Goal: Task Accomplishment & Management: Manage account settings

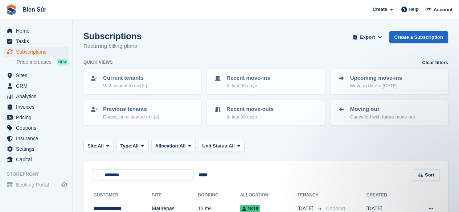
click at [25, 51] on span "Subscriptions" at bounding box center [37, 52] width 43 height 10
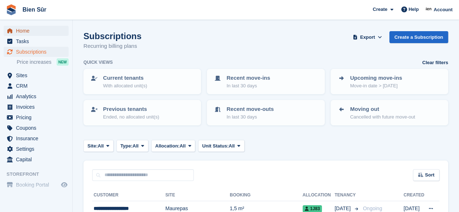
click at [28, 29] on span "Home" at bounding box center [37, 31] width 43 height 10
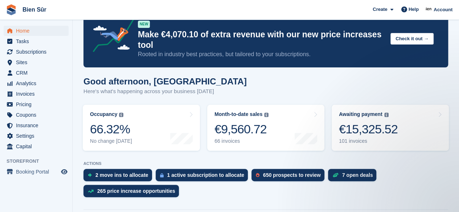
scroll to position [166, 0]
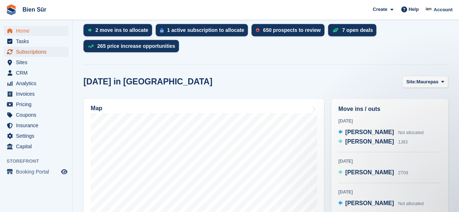
click at [34, 53] on span "Subscriptions" at bounding box center [37, 52] width 43 height 10
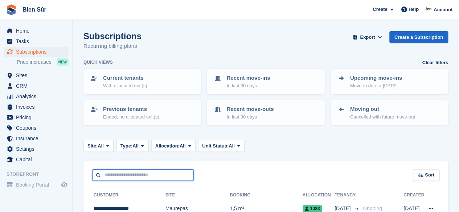
click at [131, 175] on input "text" at bounding box center [142, 175] width 101 height 12
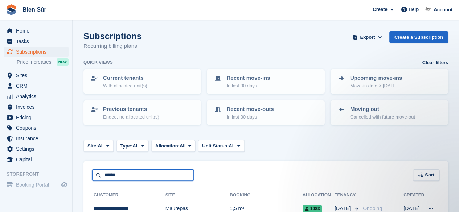
type input "******"
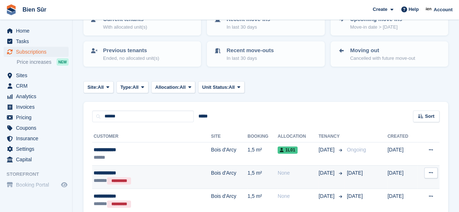
scroll to position [94, 0]
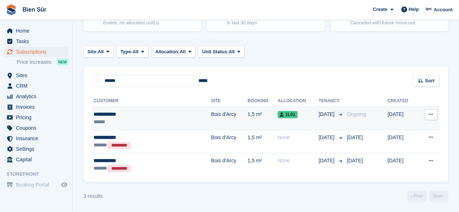
click at [211, 121] on td "Bois d'Arcy" at bounding box center [229, 118] width 37 height 23
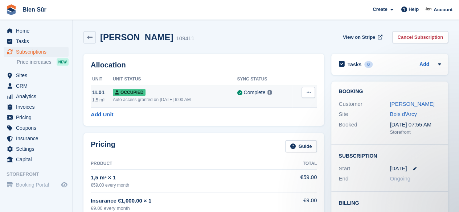
click at [310, 95] on icon at bounding box center [308, 92] width 4 height 5
click at [266, 124] on p "Deallocate" at bounding box center [279, 121] width 63 height 9
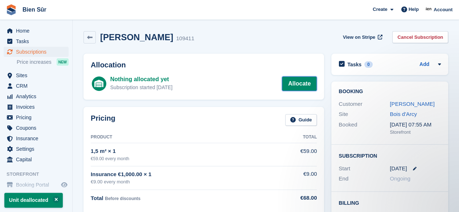
click at [293, 84] on link "Allocate" at bounding box center [299, 83] width 35 height 14
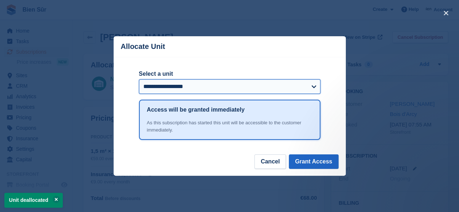
click at [293, 86] on select "**********" at bounding box center [229, 86] width 181 height 14
select select "******"
click at [139, 80] on select "**********" at bounding box center [229, 86] width 181 height 14
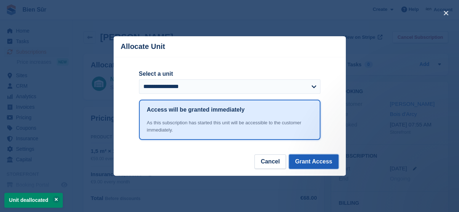
click at [306, 162] on button "Grant Access" at bounding box center [314, 161] width 50 height 14
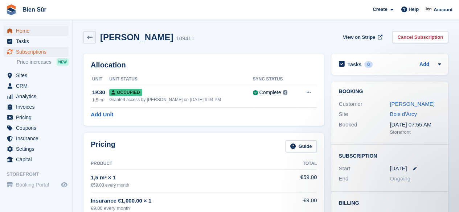
click at [17, 29] on span "Home" at bounding box center [37, 31] width 43 height 10
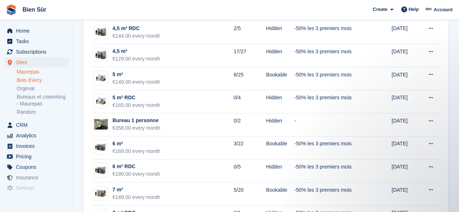
click at [32, 82] on link "Bois d'Arcy" at bounding box center [43, 80] width 52 height 7
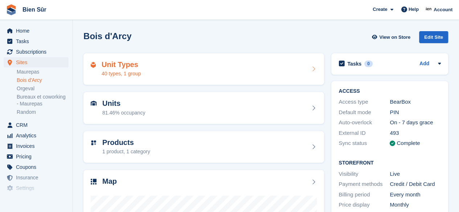
click at [220, 68] on div "Unit Types 40 types, 1 group" at bounding box center [204, 69] width 226 height 17
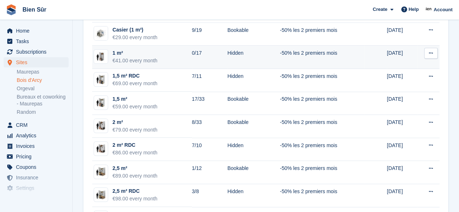
scroll to position [109, 0]
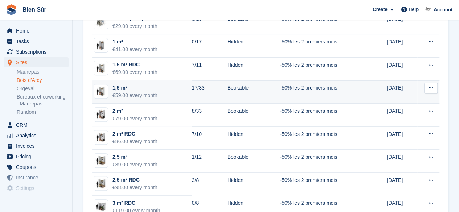
click at [164, 95] on td "1,5 m² €59.00 every month" at bounding box center [142, 91] width 100 height 23
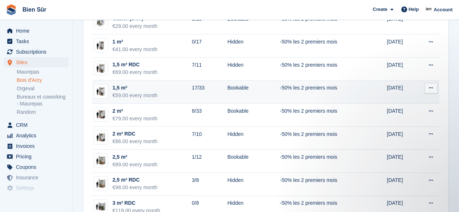
scroll to position [0, 0]
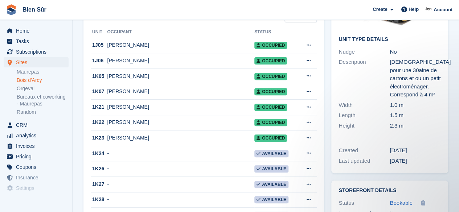
scroll to position [145, 0]
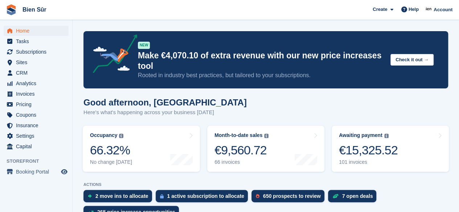
scroll to position [180, 0]
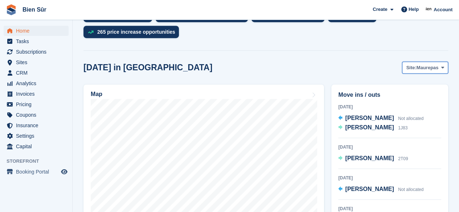
click at [435, 64] on span "Maurepas" at bounding box center [427, 67] width 22 height 7
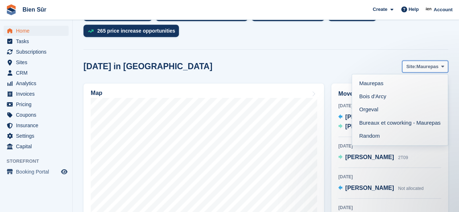
scroll to position [0, 0]
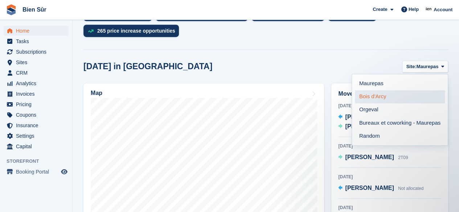
click at [376, 96] on link "Bois d'Arcy" at bounding box center [400, 96] width 90 height 13
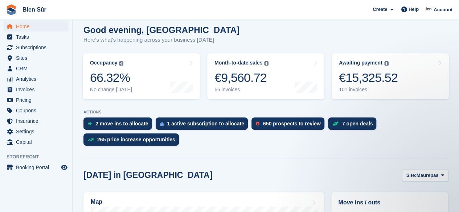
scroll to position [109, 0]
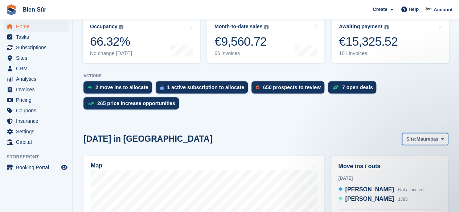
click at [440, 139] on span at bounding box center [442, 139] width 6 height 6
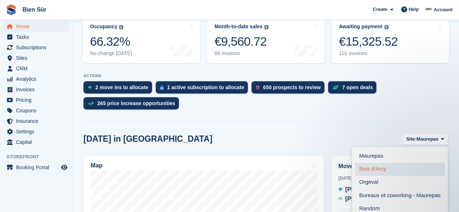
click at [363, 166] on link "Bois d'Arcy" at bounding box center [400, 169] width 90 height 13
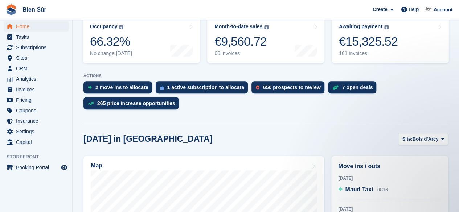
scroll to position [217, 0]
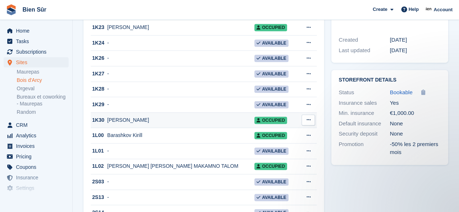
scroll to position [253, 0]
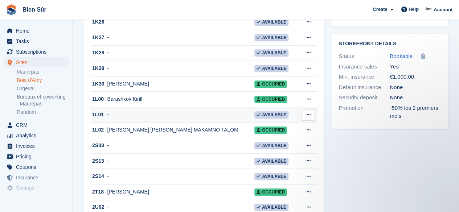
click at [211, 115] on td "-" at bounding box center [180, 115] width 147 height 16
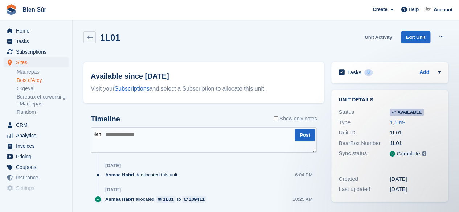
click at [379, 38] on link "Unit Activity" at bounding box center [377, 37] width 33 height 12
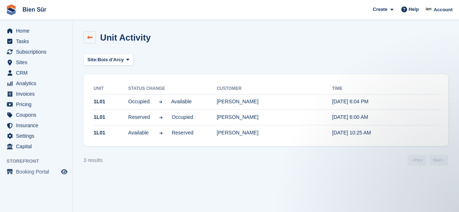
click at [86, 35] on link at bounding box center [89, 37] width 12 height 12
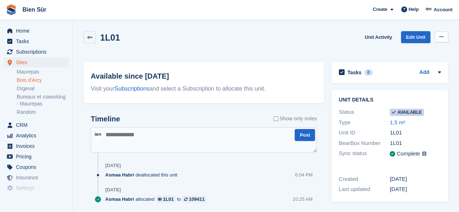
click at [442, 37] on icon at bounding box center [441, 36] width 4 height 5
click at [418, 50] on p "Make unavailable" at bounding box center [412, 50] width 63 height 9
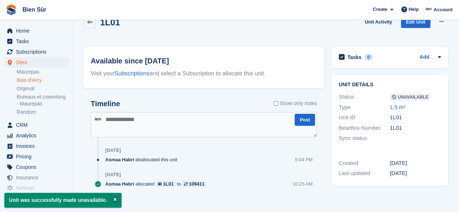
scroll to position [22, 0]
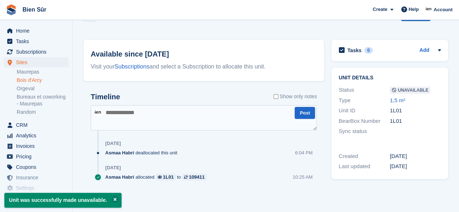
click at [154, 116] on textarea at bounding box center [204, 117] width 226 height 25
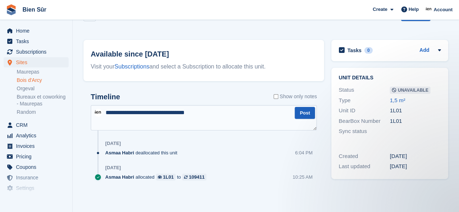
type textarea "**********"
click at [304, 115] on button "Post" at bounding box center [304, 113] width 20 height 12
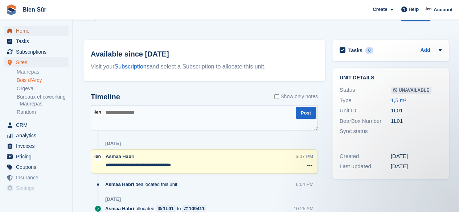
click at [43, 32] on span "Home" at bounding box center [37, 31] width 43 height 10
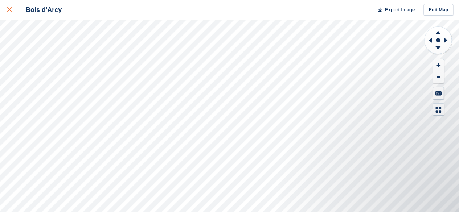
click at [8, 11] on icon at bounding box center [9, 9] width 4 height 4
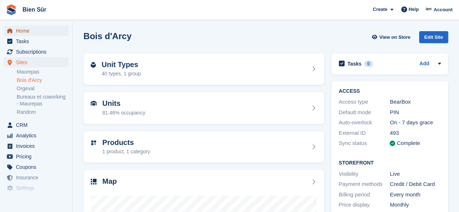
click at [24, 30] on span "Home" at bounding box center [37, 31] width 43 height 10
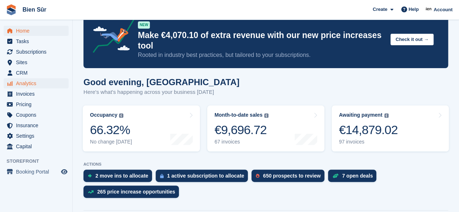
scroll to position [36, 0]
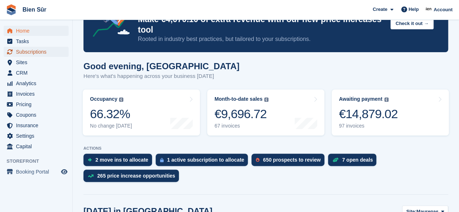
click at [37, 50] on span "Subscriptions" at bounding box center [37, 52] width 43 height 10
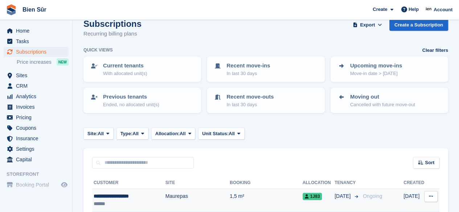
scroll to position [36, 0]
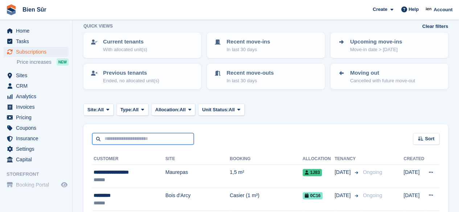
click at [115, 136] on input "text" at bounding box center [142, 139] width 101 height 12
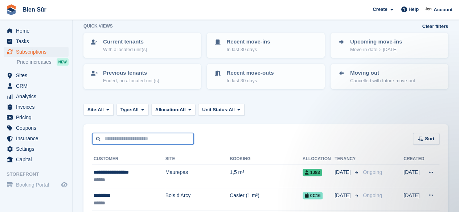
scroll to position [0, 0]
type input "******"
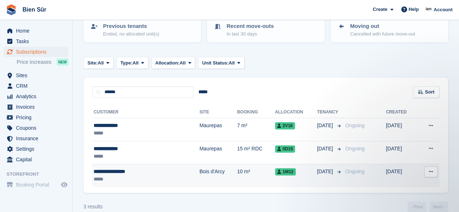
scroll to position [94, 0]
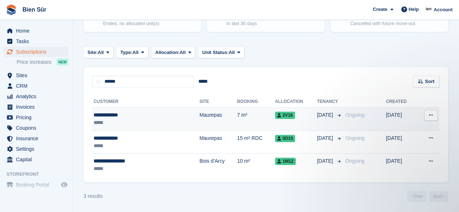
click at [237, 122] on td "7 m²" at bounding box center [256, 119] width 38 height 23
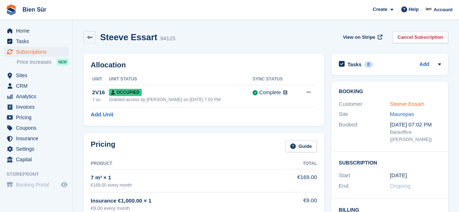
click at [404, 103] on link "Steeve Essart" at bounding box center [406, 104] width 34 height 6
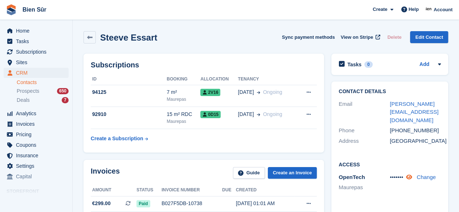
click at [412, 174] on icon at bounding box center [409, 176] width 6 height 5
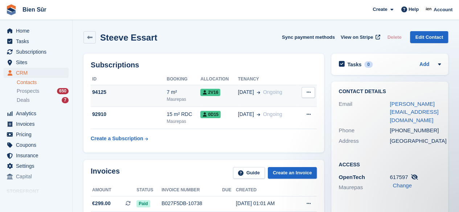
click at [123, 97] on td "94125" at bounding box center [129, 96] width 76 height 22
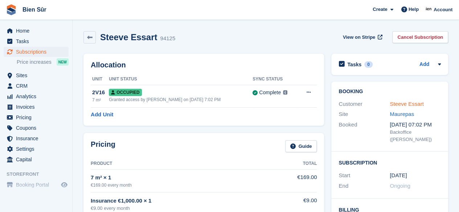
click at [410, 101] on link "Steeve Essart" at bounding box center [406, 104] width 34 height 6
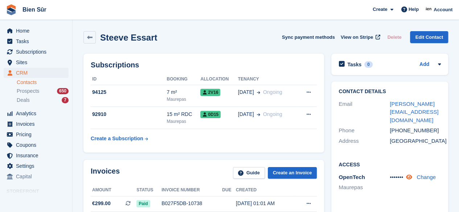
click at [412, 174] on icon at bounding box center [409, 176] width 6 height 5
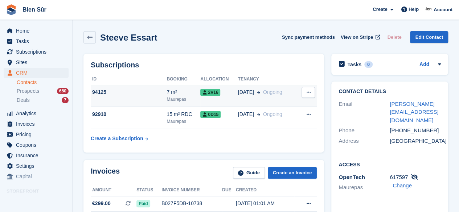
click at [161, 93] on div "94125" at bounding box center [129, 92] width 76 height 8
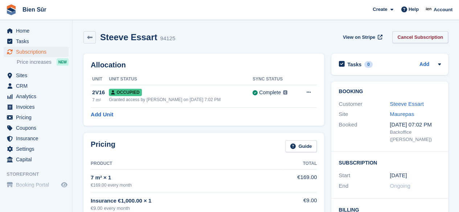
click at [426, 38] on link "Cancel Subscription" at bounding box center [420, 37] width 56 height 12
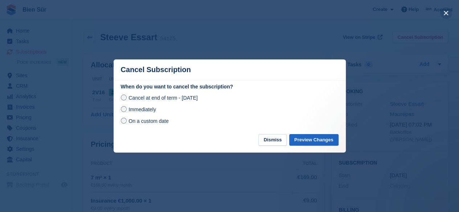
click at [449, 11] on button "close" at bounding box center [446, 13] width 12 height 12
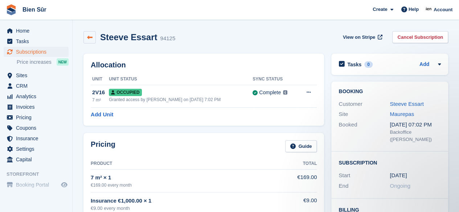
click at [85, 35] on link at bounding box center [89, 37] width 12 height 12
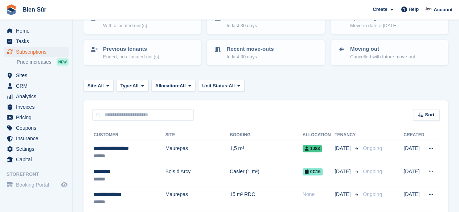
scroll to position [72, 0]
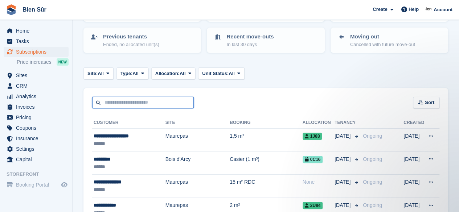
click at [114, 101] on input "text" at bounding box center [142, 103] width 101 height 12
type input "******"
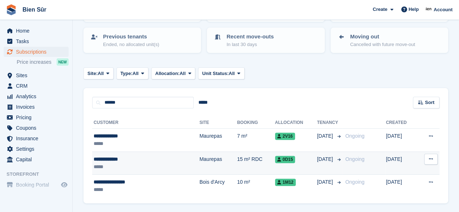
click at [237, 173] on td "15 m² RDC" at bounding box center [256, 163] width 38 height 23
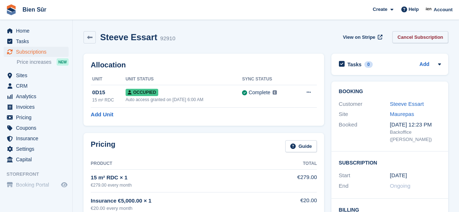
click at [429, 38] on link "Cancel Subscription" at bounding box center [420, 37] width 56 height 12
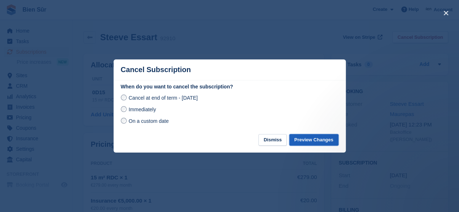
click at [311, 138] on button "Preview Changes" at bounding box center [313, 140] width 49 height 12
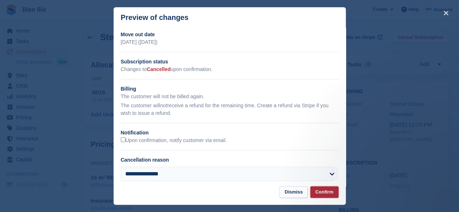
click at [318, 191] on button "Confirm" at bounding box center [324, 192] width 28 height 12
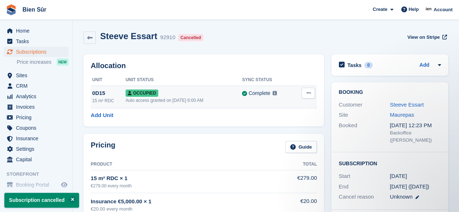
click at [311, 94] on button at bounding box center [307, 93] width 13 height 11
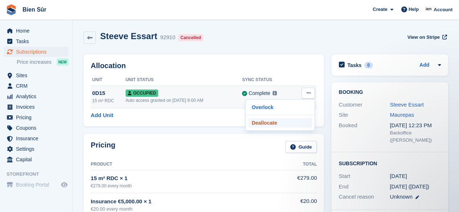
click at [259, 123] on p "Deallocate" at bounding box center [279, 122] width 63 height 9
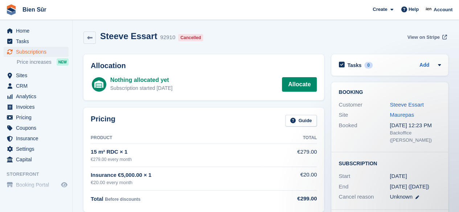
click at [426, 39] on span "View on Stripe" at bounding box center [423, 37] width 32 height 7
click at [414, 107] on link "Steeve Essart" at bounding box center [406, 104] width 34 height 6
